Goal: Task Accomplishment & Management: Use online tool/utility

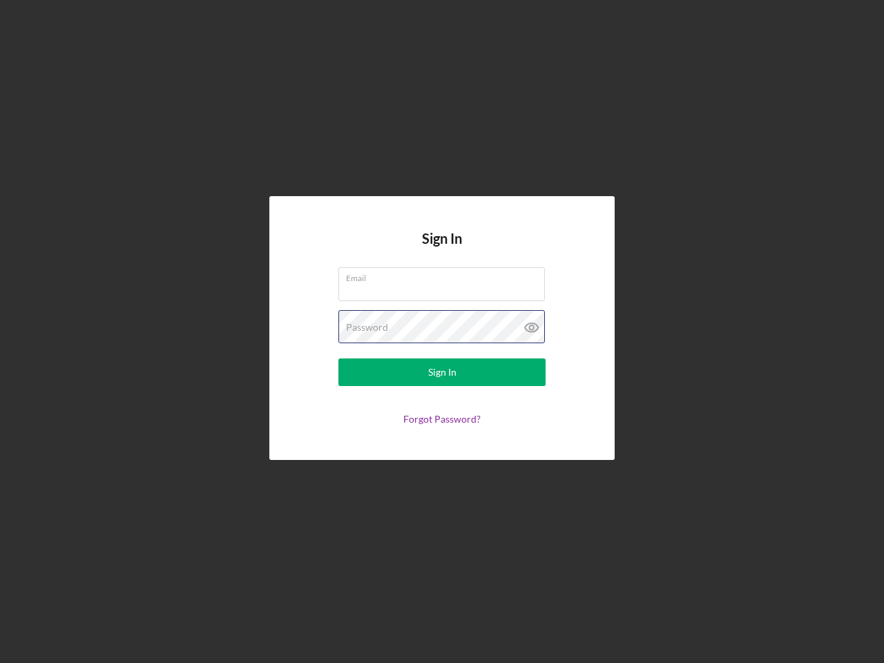
click at [442, 332] on div "Password" at bounding box center [442, 327] width 207 height 35
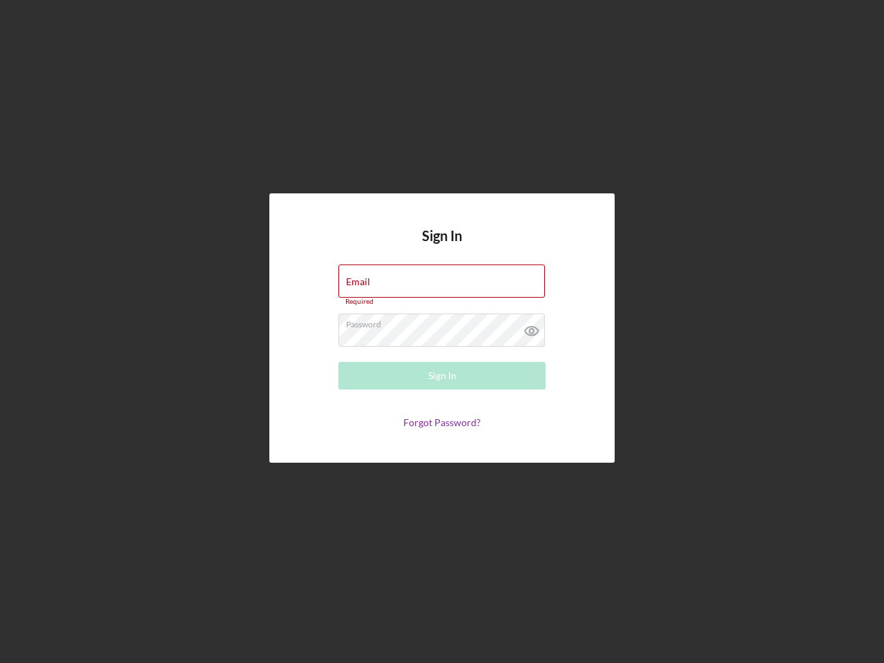
click at [532, 327] on icon at bounding box center [532, 331] width 35 height 35
